Goal: Task Accomplishment & Management: Use online tool/utility

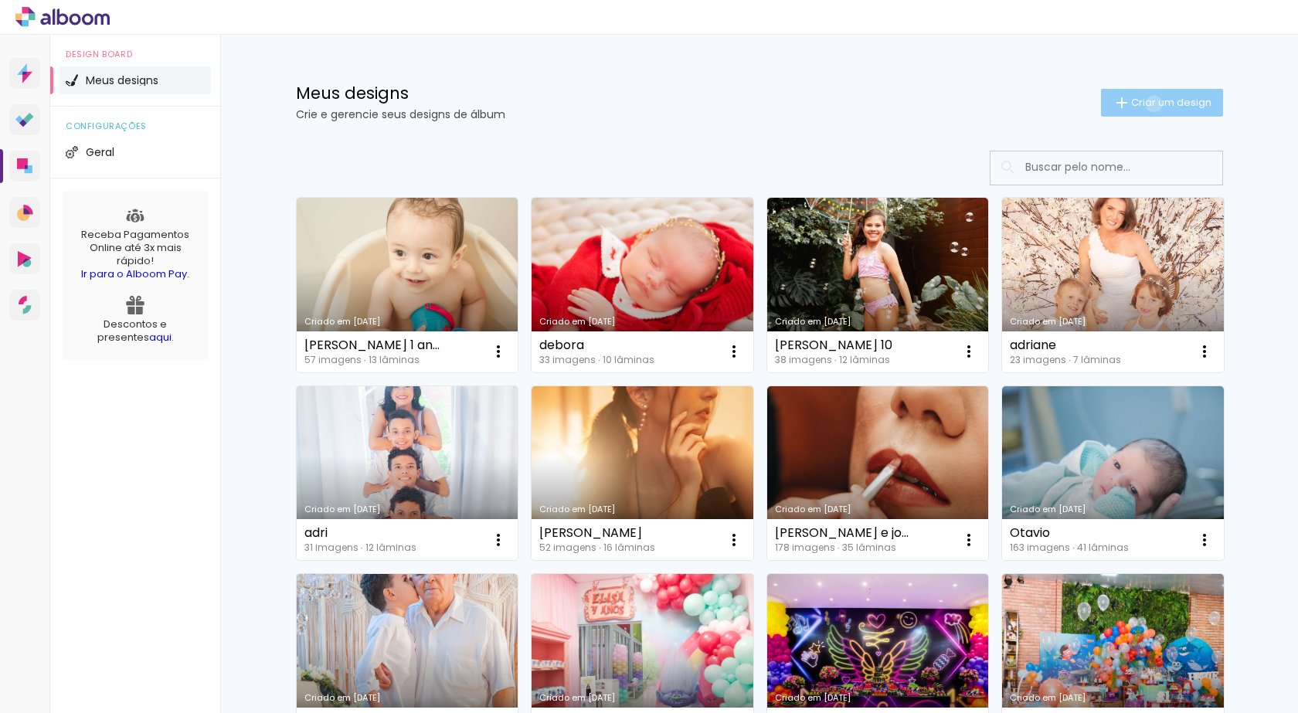
click at [1145, 103] on span "Criar um design" at bounding box center [1171, 102] width 80 height 10
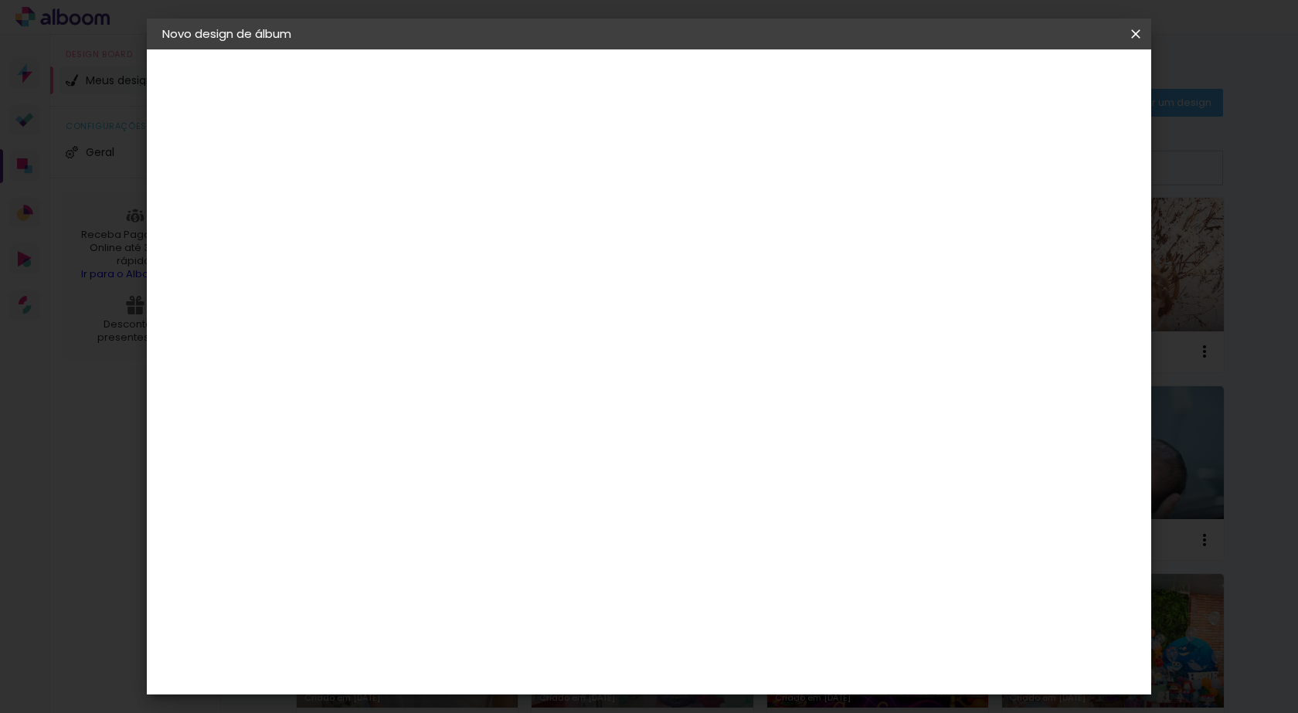
click at [415, 215] on input at bounding box center [415, 207] width 0 height 24
type input "[PERSON_NAME]"
type paper-input "[PERSON_NAME]"
click at [573, 79] on paper-button "Avançar" at bounding box center [535, 82] width 76 height 26
click at [704, 230] on paper-item "Tamanho Livre" at bounding box center [630, 235] width 148 height 34
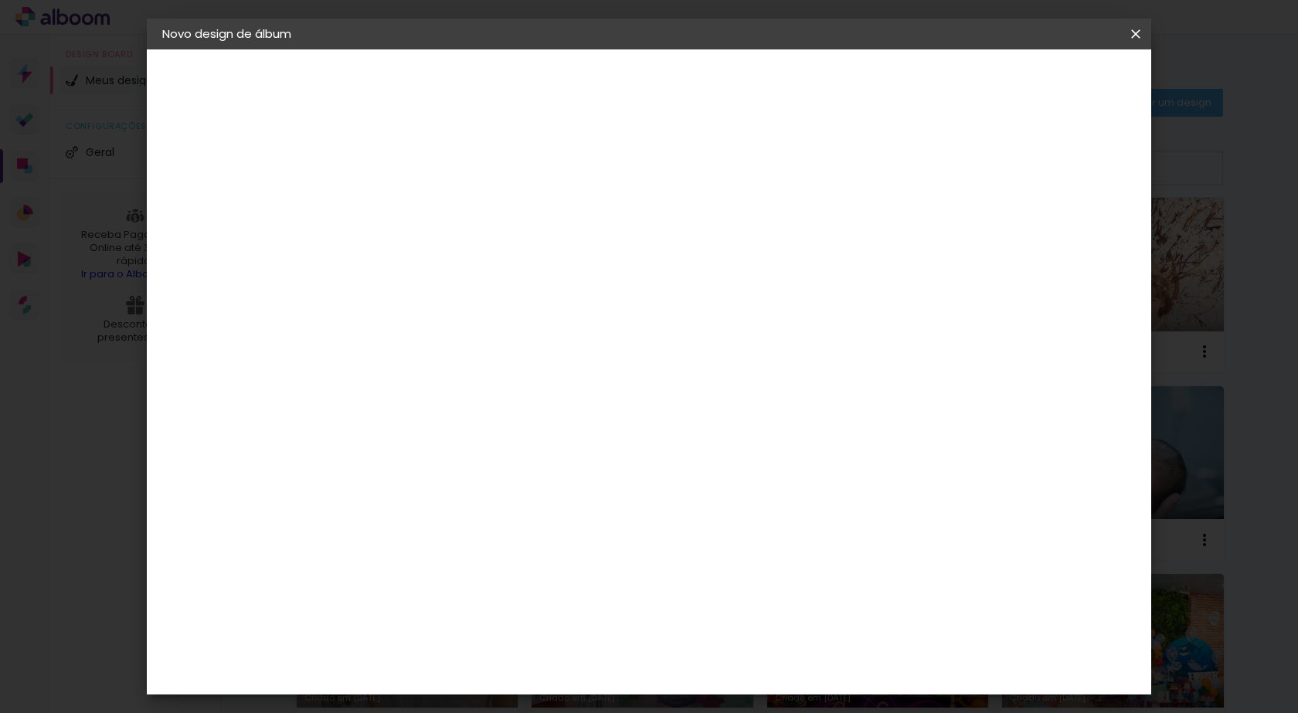
click at [0, 0] on slot "Avançar" at bounding box center [0, 0] width 0 height 0
click at [582, 241] on span "30" at bounding box center [582, 241] width 25 height 23
click at [592, 239] on span "30" at bounding box center [582, 241] width 25 height 23
drag, startPoint x: 588, startPoint y: 238, endPoint x: 566, endPoint y: 239, distance: 21.6
click at [566, 239] on div "30 cm" at bounding box center [592, 241] width 304 height 39
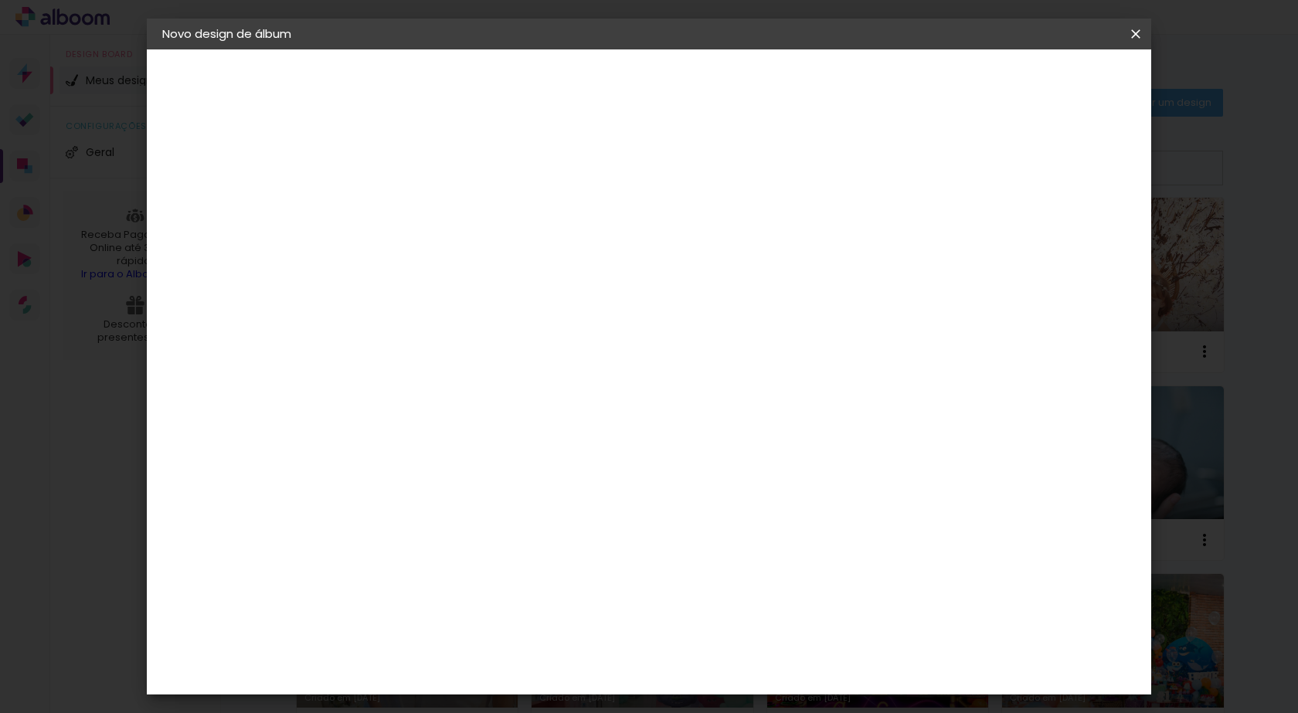
drag, startPoint x: 736, startPoint y: 643, endPoint x: 751, endPoint y: 643, distance: 15.5
click at [751, 643] on input "60" at bounding box center [734, 644] width 40 height 23
type input "30"
type paper-input "30"
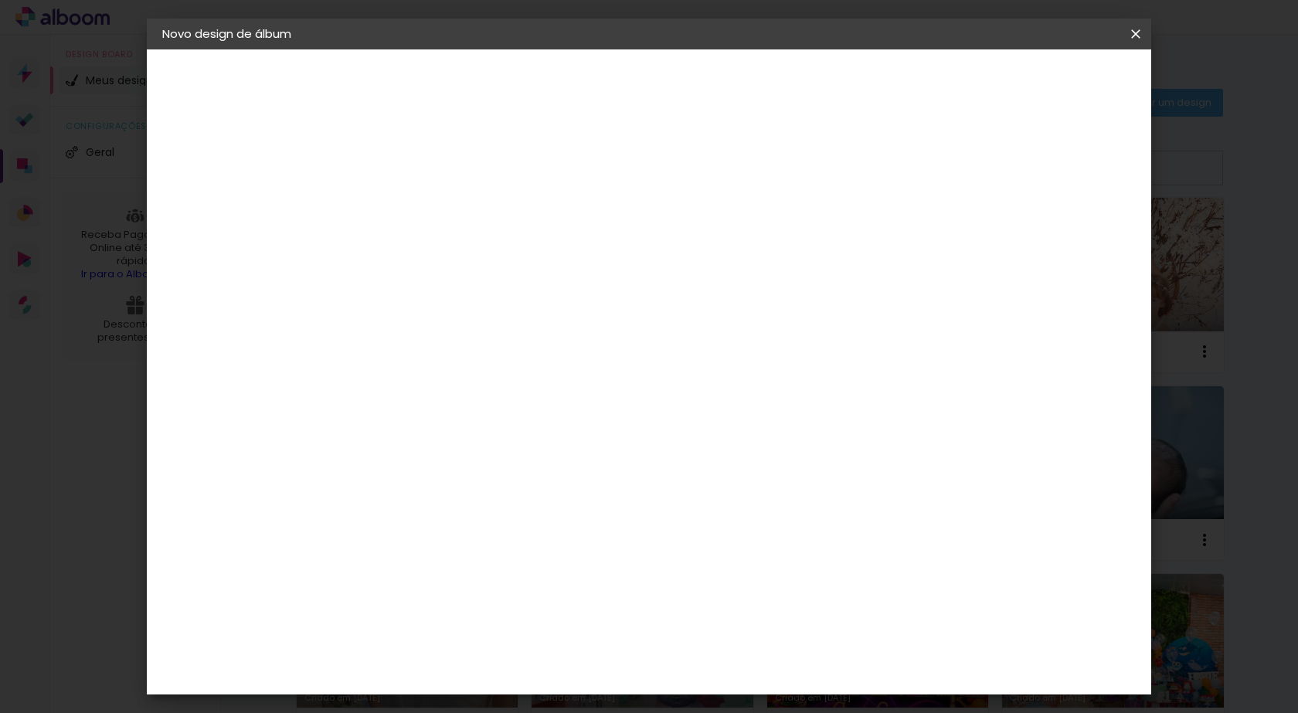
drag, startPoint x: 439, startPoint y: 516, endPoint x: 450, endPoint y: 516, distance: 10.0
click at [450, 516] on input "30" at bounding box center [439, 517] width 40 height 23
type input "20"
type paper-input "20"
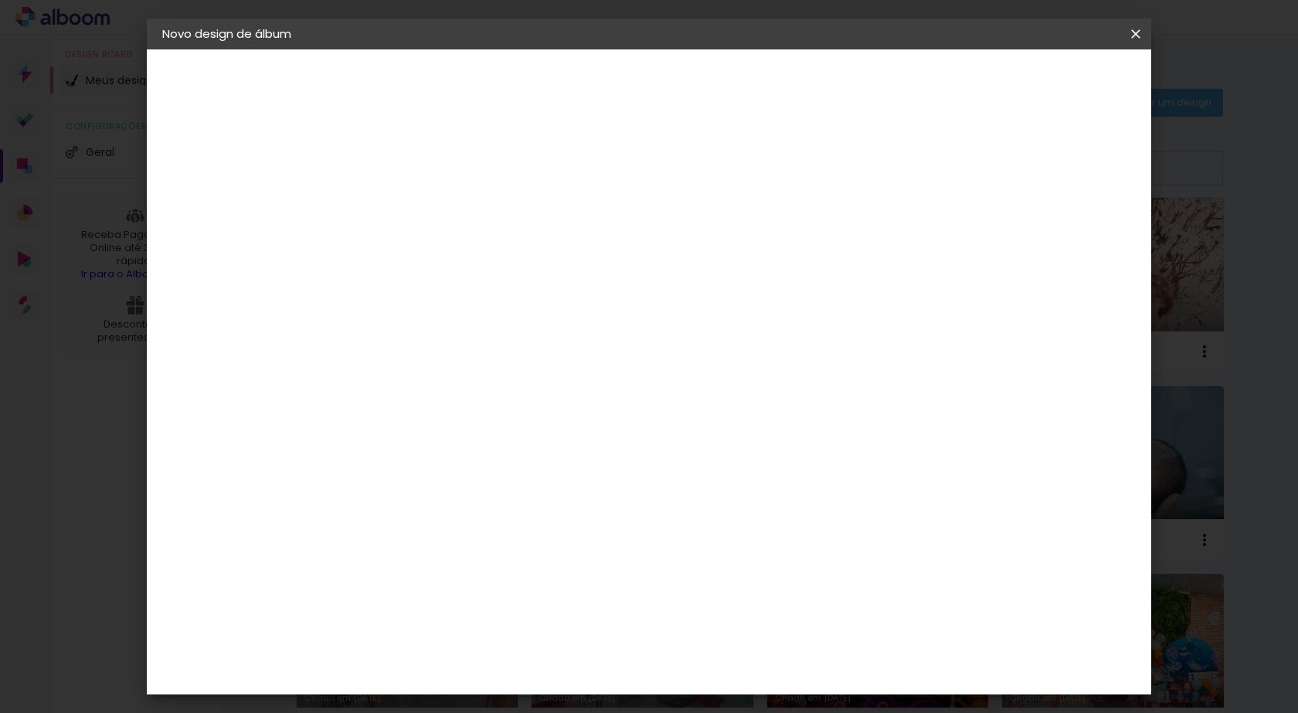
click at [1039, 83] on span "Iniciar design" at bounding box center [1004, 81] width 70 height 11
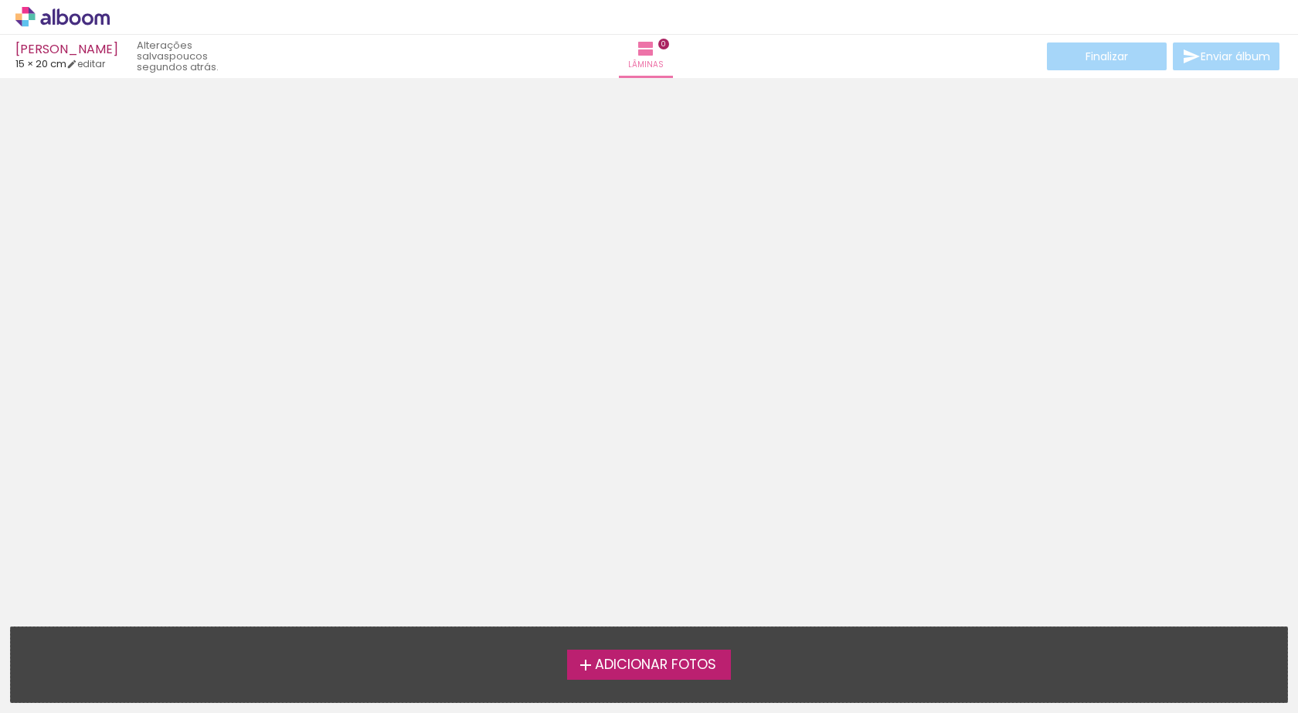
click at [632, 668] on span "Adicionar Fotos" at bounding box center [655, 665] width 121 height 14
click at [0, 0] on input "file" at bounding box center [0, 0] width 0 height 0
click at [632, 663] on span "Adicionar Fotos" at bounding box center [655, 665] width 121 height 14
click at [0, 0] on input "file" at bounding box center [0, 0] width 0 height 0
